Goal: Task Accomplishment & Management: Use online tool/utility

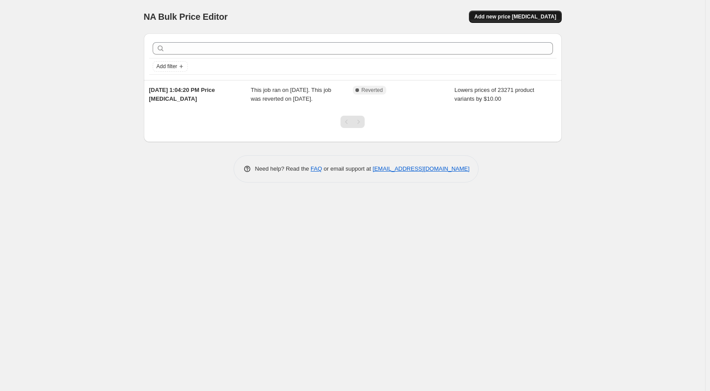
click at [518, 18] on span "Add new price change job" at bounding box center [515, 16] width 82 height 7
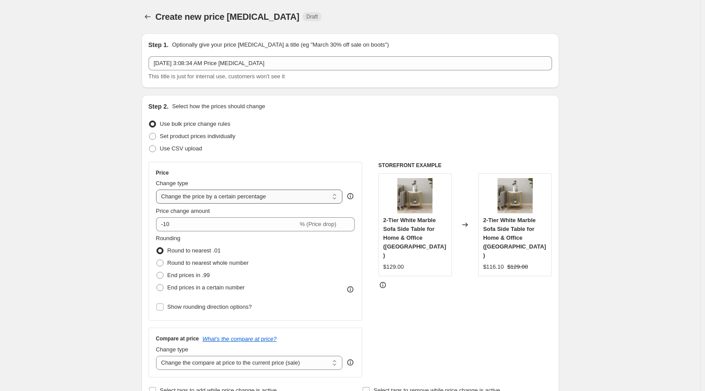
click at [284, 195] on select "Change the price to a certain amount Change the price by a certain amount Chang…" at bounding box center [249, 196] width 187 height 14
select select "by"
click at [158, 189] on select "Change the price to a certain amount Change the price by a certain amount Chang…" at bounding box center [249, 196] width 187 height 14
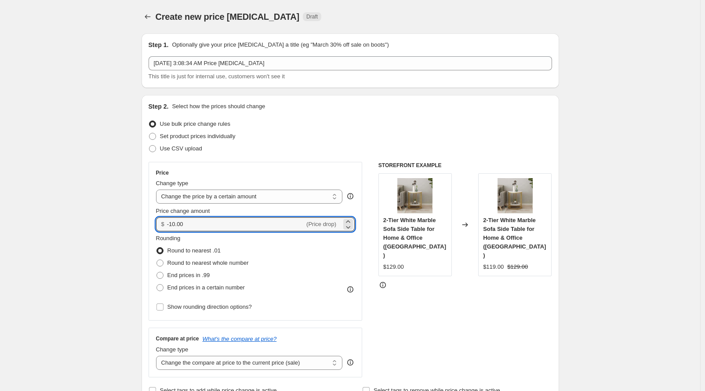
drag, startPoint x: 218, startPoint y: 221, endPoint x: 150, endPoint y: 223, distance: 67.7
click at [150, 223] on div "Price Change type Change the price to a certain amount Change the price by a ce…" at bounding box center [256, 241] width 214 height 159
type input "1.00"
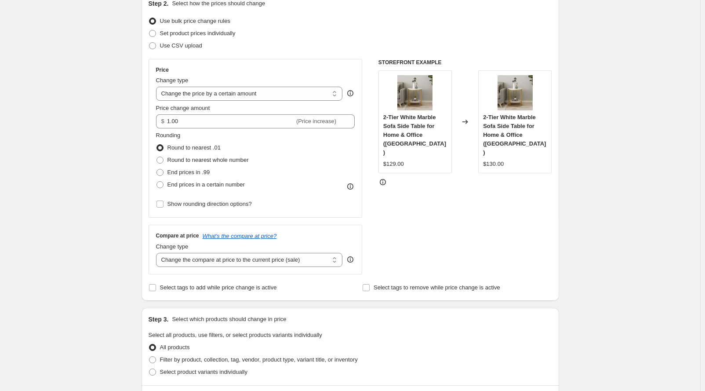
scroll to position [132, 0]
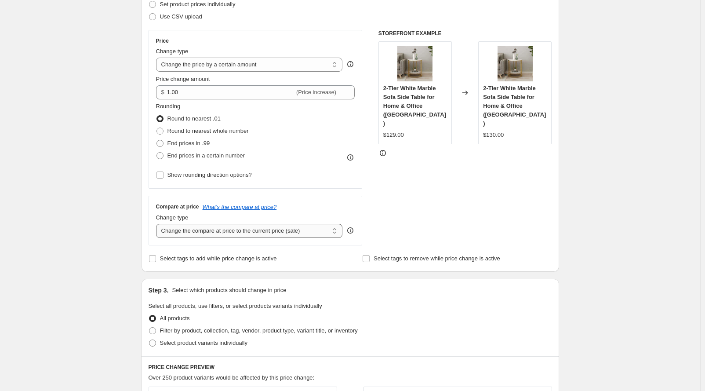
click at [164, 230] on select "Change the compare at price to the current price (sale) Change the compare at p…" at bounding box center [249, 231] width 187 height 14
select select "no_change"
click at [158, 224] on select "Change the compare at price to the current price (sale) Change the compare at p…" at bounding box center [249, 231] width 187 height 14
click at [107, 237] on div "Create new price change job. This page is ready Create new price change job Dra…" at bounding box center [350, 319] width 700 height 902
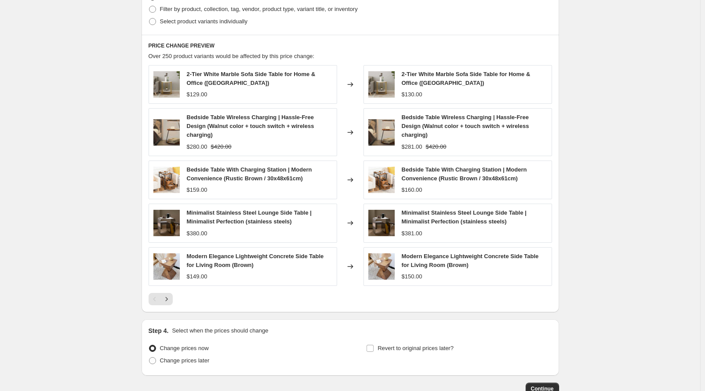
scroll to position [484, 0]
